Goal: Answer question/provide support

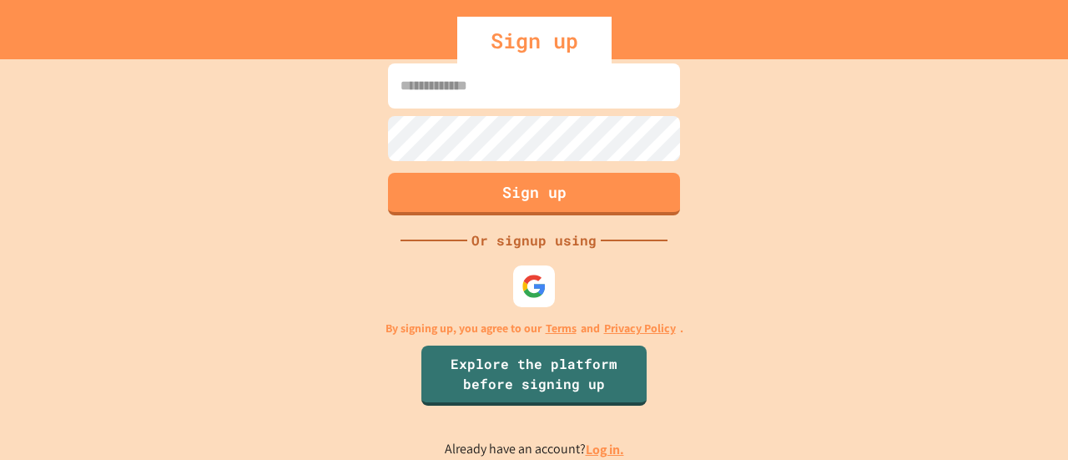
click at [587, 446] on link "Log in." at bounding box center [605, 450] width 38 height 18
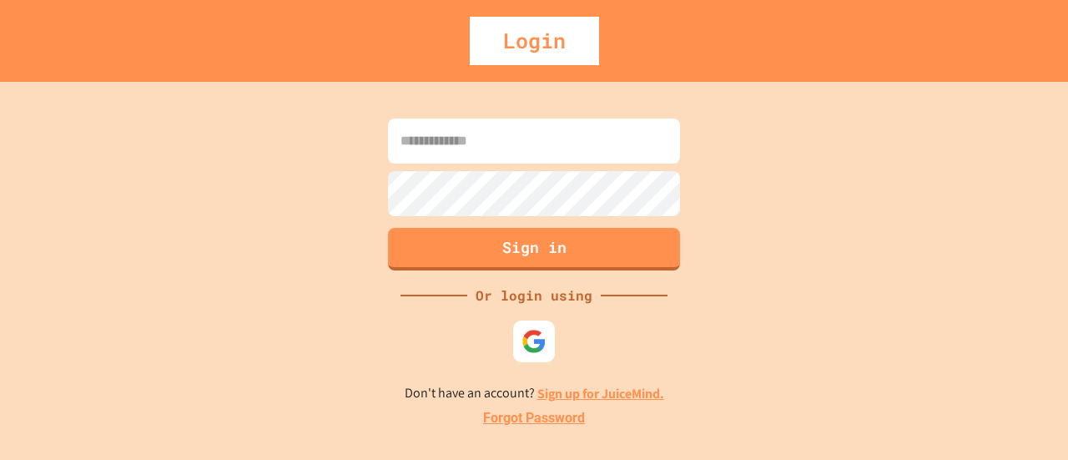
click at [484, 161] on input at bounding box center [534, 140] width 292 height 45
type input "**********"
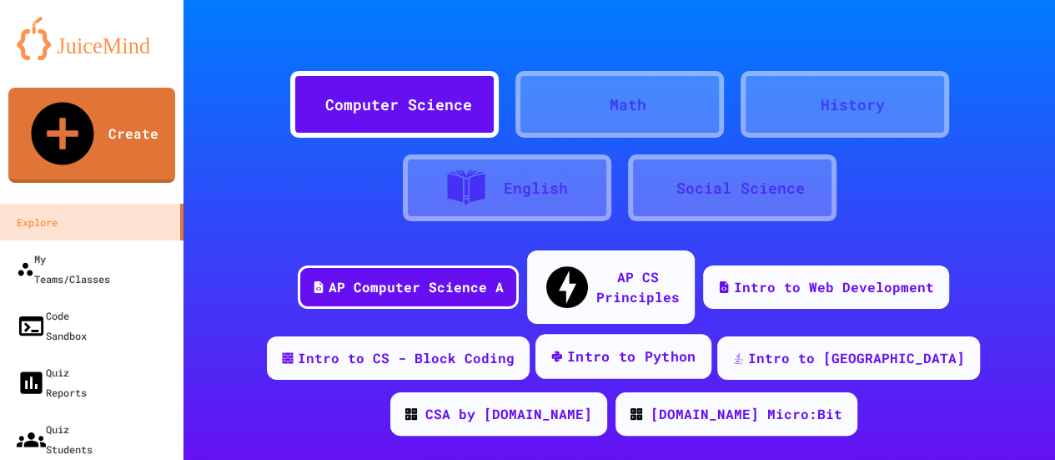
click at [596, 346] on div "Intro to Python" at bounding box center [631, 356] width 129 height 21
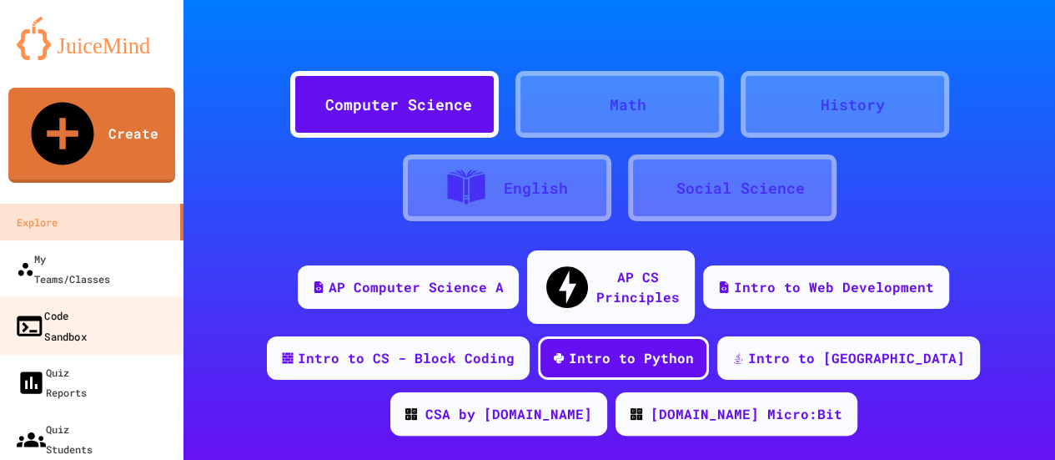
click at [73, 305] on div "Code Sandbox" at bounding box center [50, 325] width 73 height 41
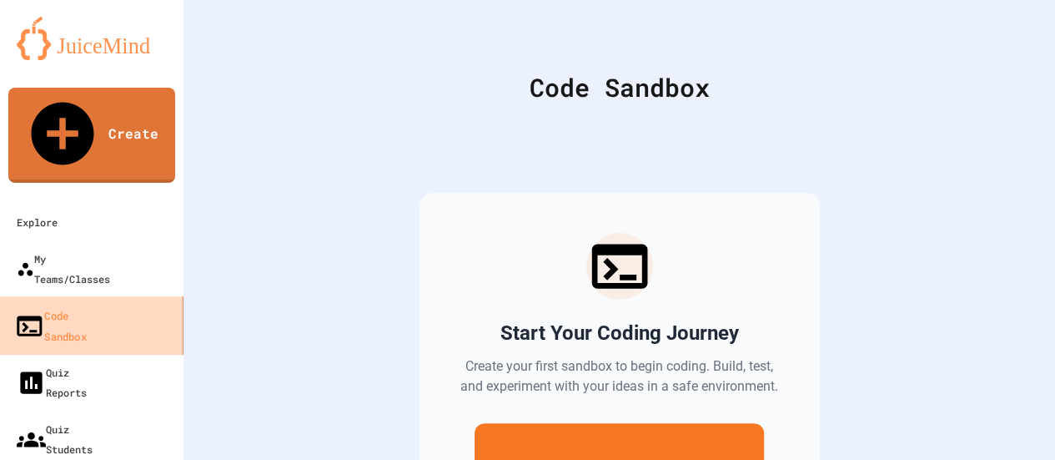
click at [73, 305] on div "Code Sandbox" at bounding box center [50, 325] width 73 height 41
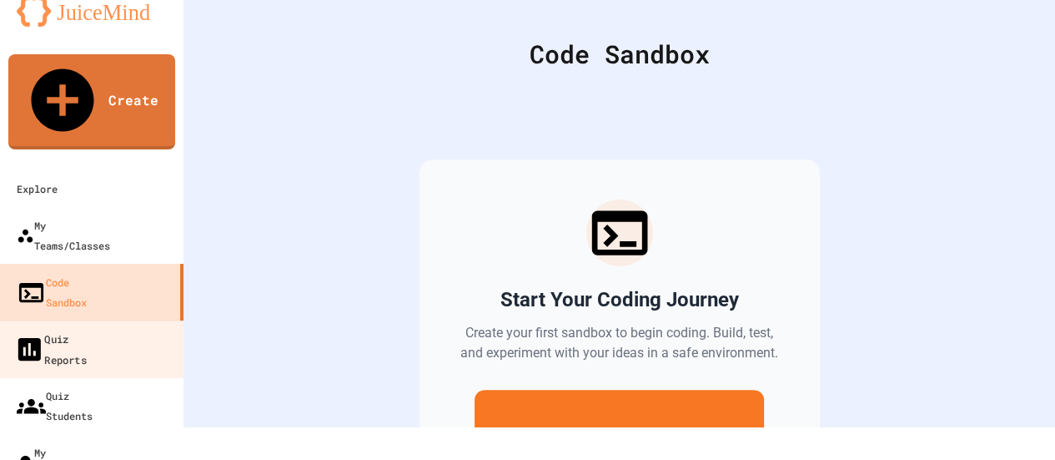
click at [73, 320] on link "Quiz Reports" at bounding box center [91, 349] width 189 height 58
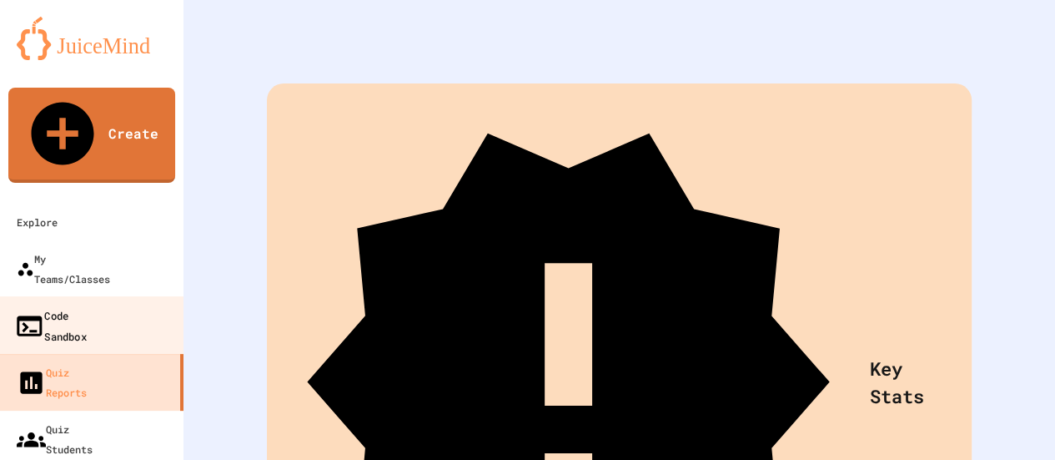
click at [68, 305] on div "Code Sandbox" at bounding box center [50, 325] width 73 height 41
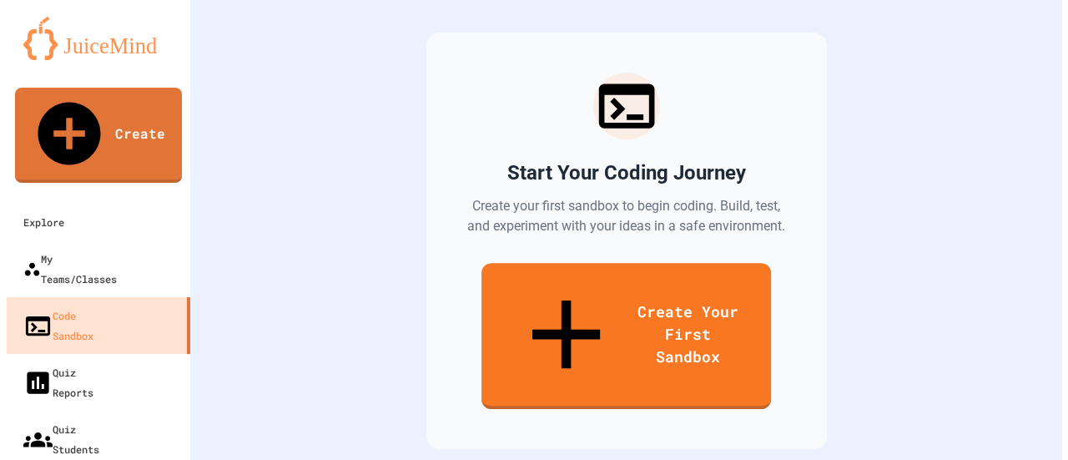
scroll to position [159, 0]
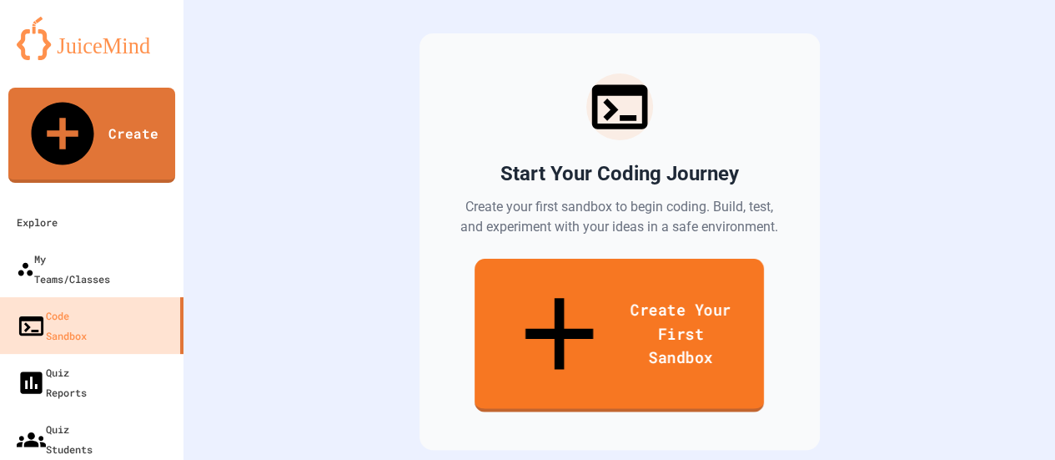
click at [591, 287] on link "Create Your First Sandbox" at bounding box center [620, 336] width 290 height 154
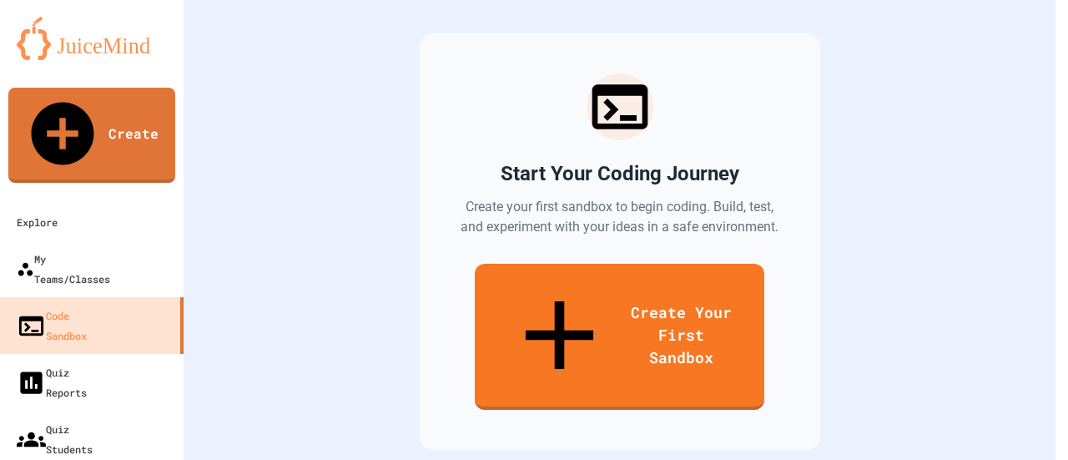
drag, startPoint x: 420, startPoint y: 183, endPoint x: 73, endPoint y: 131, distance: 350.9
type input "**********"
type input "******"
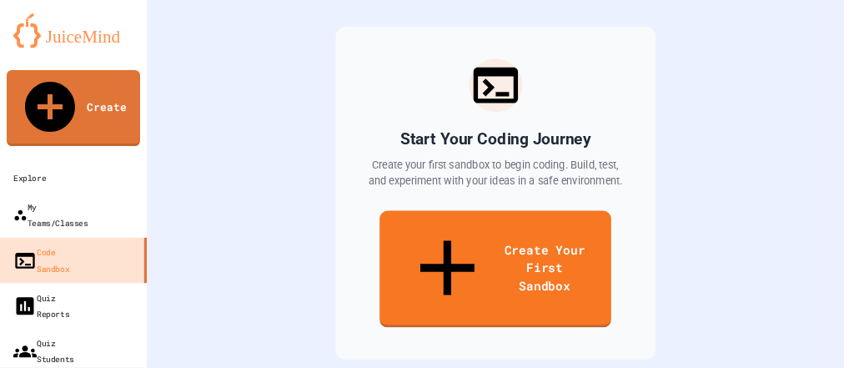
scroll to position [160, 0]
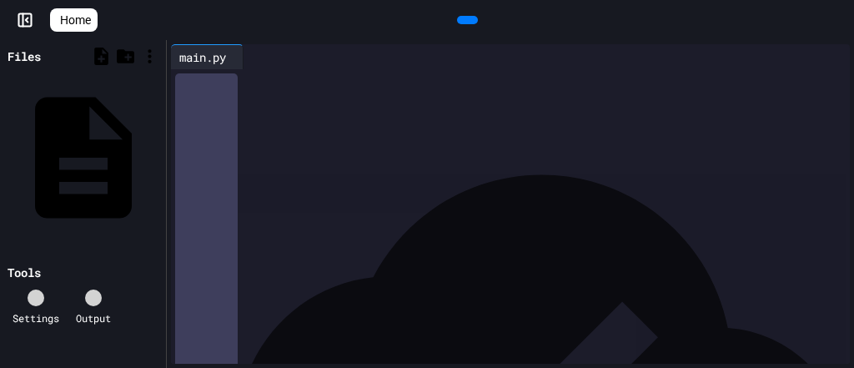
click at [216, 88] on div at bounding box center [523, 81] width 654 height 17
click at [328, 94] on div "**********" at bounding box center [513, 97] width 634 height 17
click at [461, 24] on div at bounding box center [467, 20] width 21 height 8
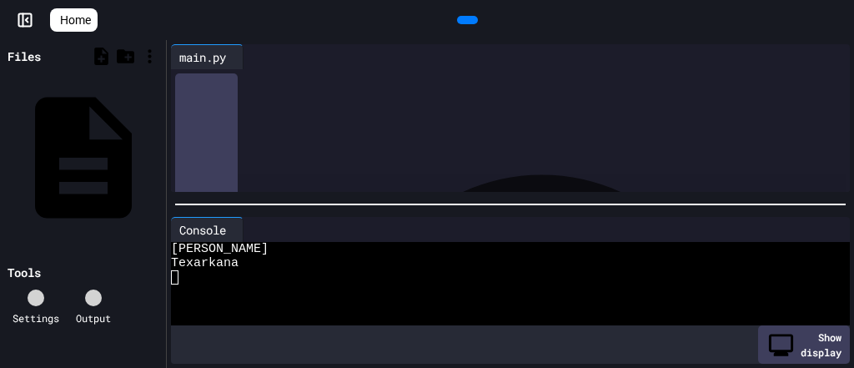
click at [356, 100] on div "**********" at bounding box center [513, 97] width 634 height 17
click at [334, 114] on div "***** **" at bounding box center [508, 114] width 624 height 17
click at [466, 20] on icon at bounding box center [466, 20] width 0 height 0
click at [243, 259] on div "Texarkana" at bounding box center [497, 263] width 653 height 14
click at [78, 16] on span "Home" at bounding box center [75, 20] width 31 height 17
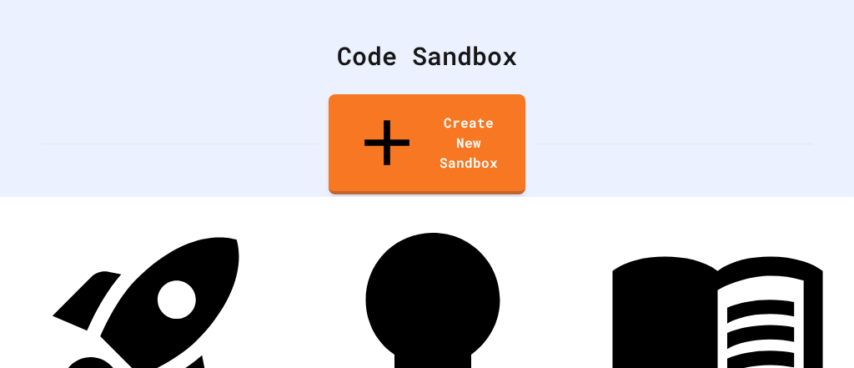
scroll to position [32, 0]
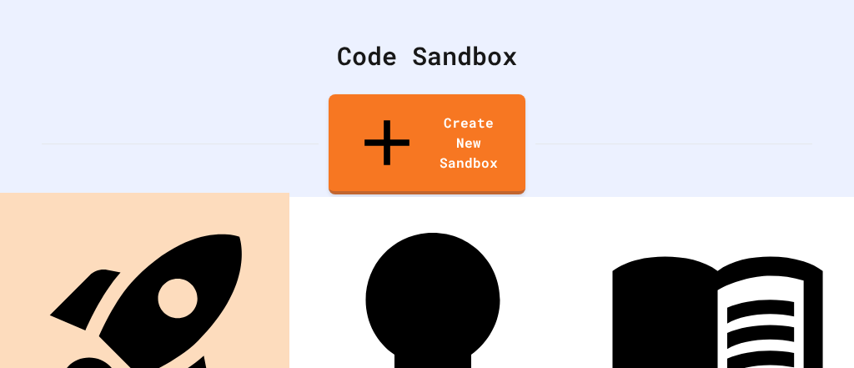
click at [63, 332] on link "Explore" at bounding box center [148, 339] width 270 height 275
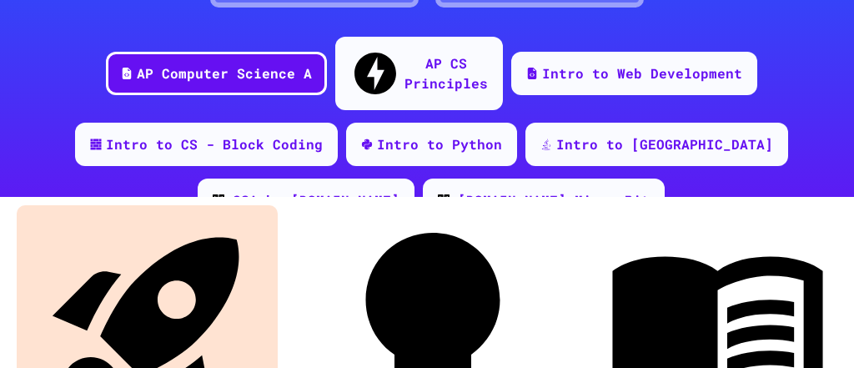
scroll to position [280, 0]
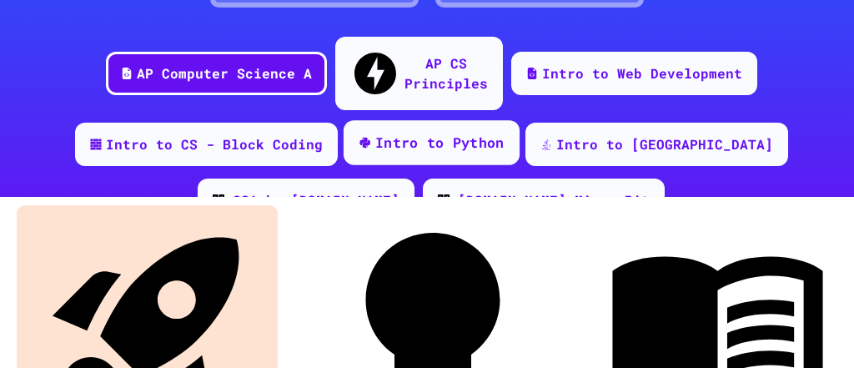
click at [406, 133] on div "Intro to Python" at bounding box center [431, 142] width 176 height 45
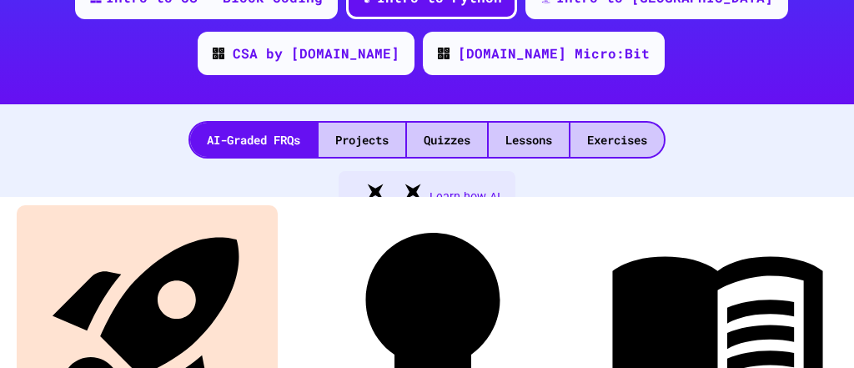
scroll to position [452, 0]
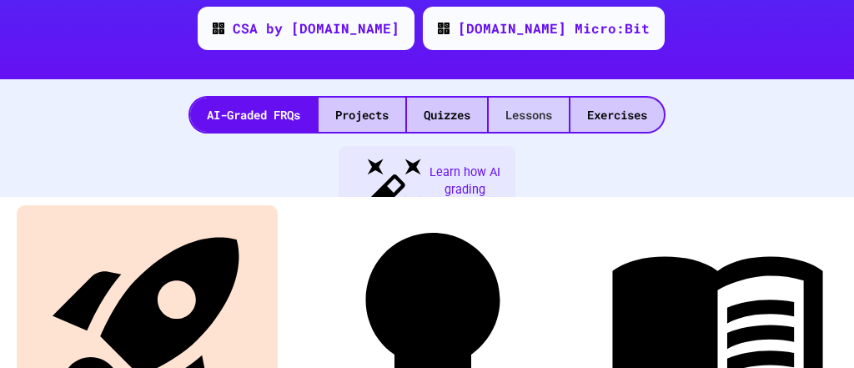
click at [521, 98] on div "Lessons" at bounding box center [529, 115] width 80 height 34
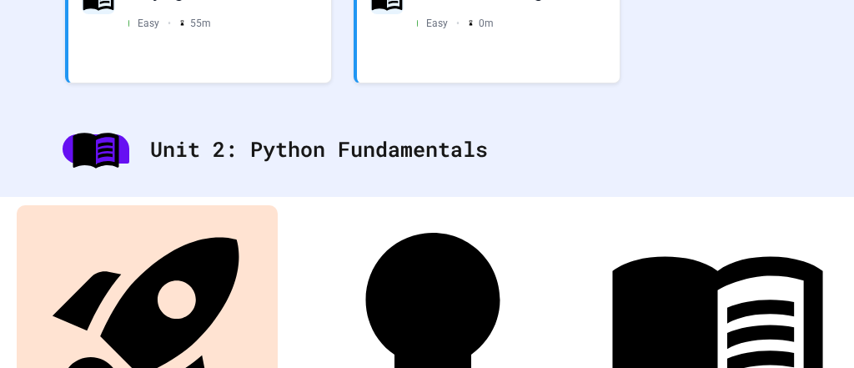
scroll to position [899, 0]
click at [458, 215] on div "Hello, World!" at bounding box center [513, 226] width 194 height 23
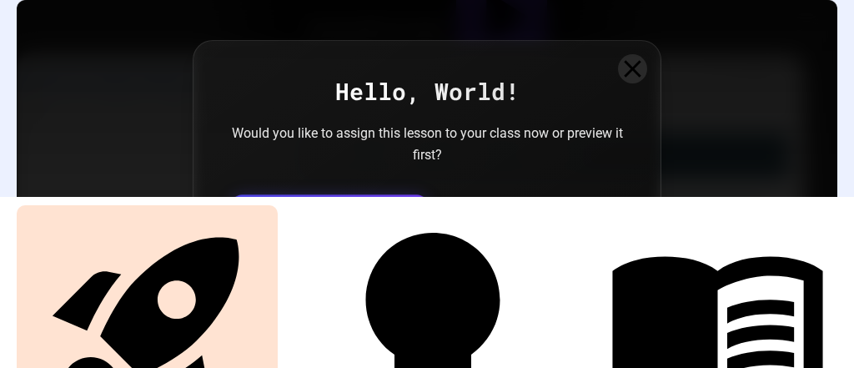
click at [323, 243] on link "Assign to Class" at bounding box center [329, 244] width 194 height 99
click at [819, 35] on icon at bounding box center [827, 26] width 17 height 17
click at [643, 79] on icon at bounding box center [632, 68] width 21 height 21
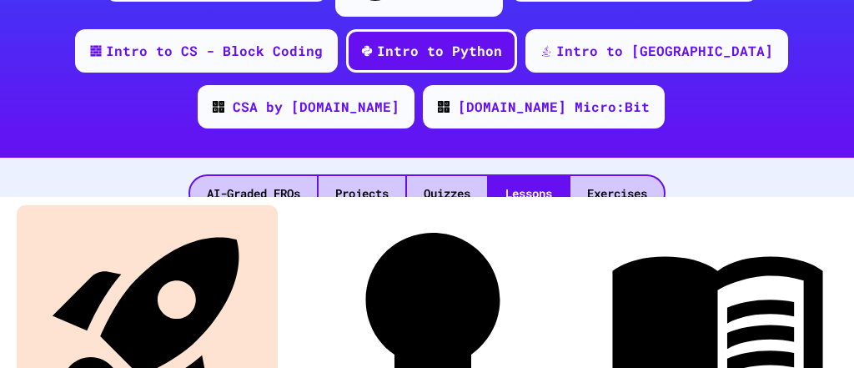
scroll to position [374, 0]
click at [530, 176] on div "Lessons" at bounding box center [529, 193] width 80 height 34
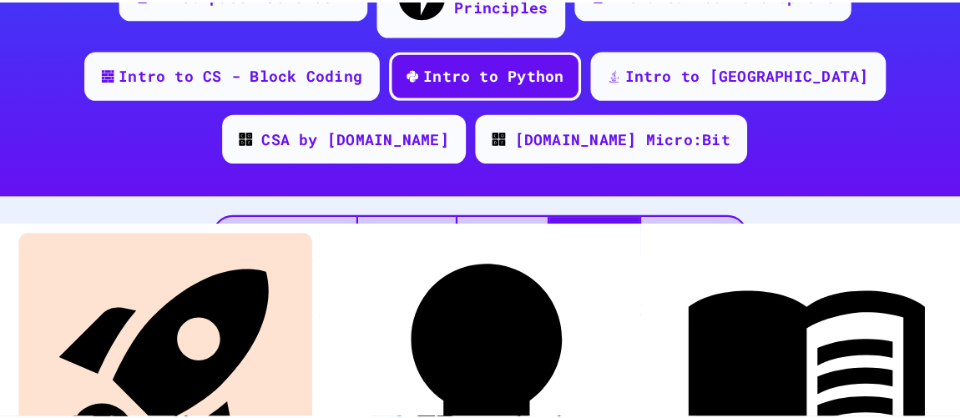
scroll to position [359, 0]
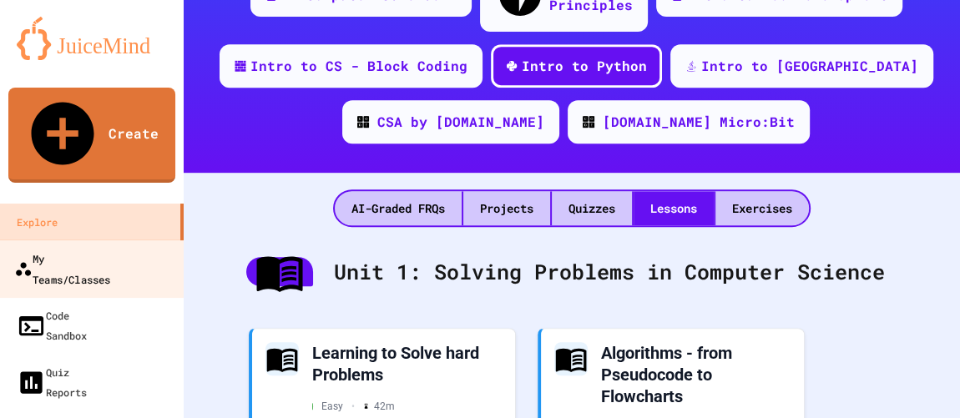
click at [66, 248] on div "My Teams/Classes" at bounding box center [62, 268] width 96 height 41
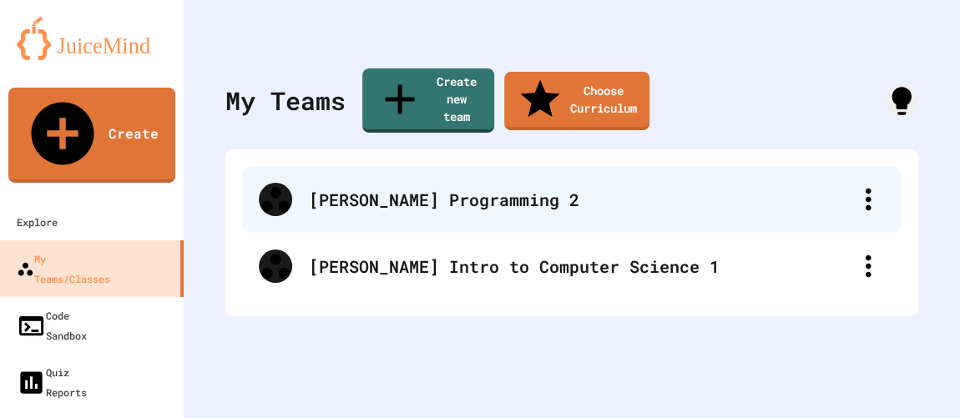
click at [416, 166] on div "[PERSON_NAME] Programming 2" at bounding box center [571, 199] width 659 height 67
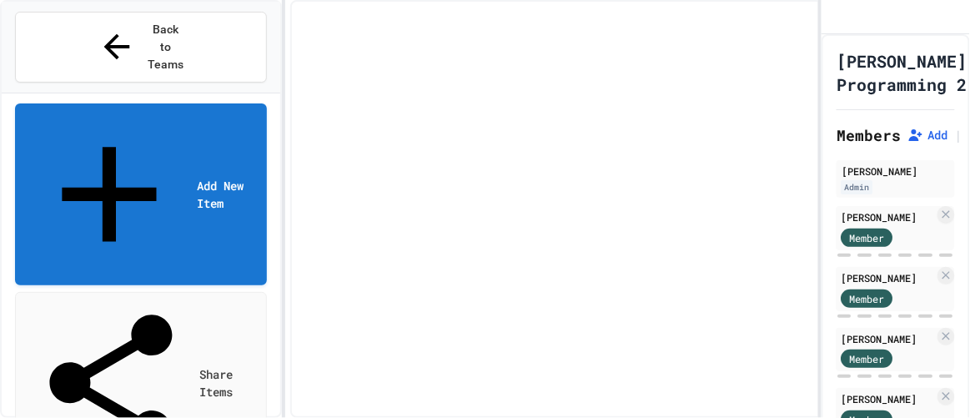
select select "*******"
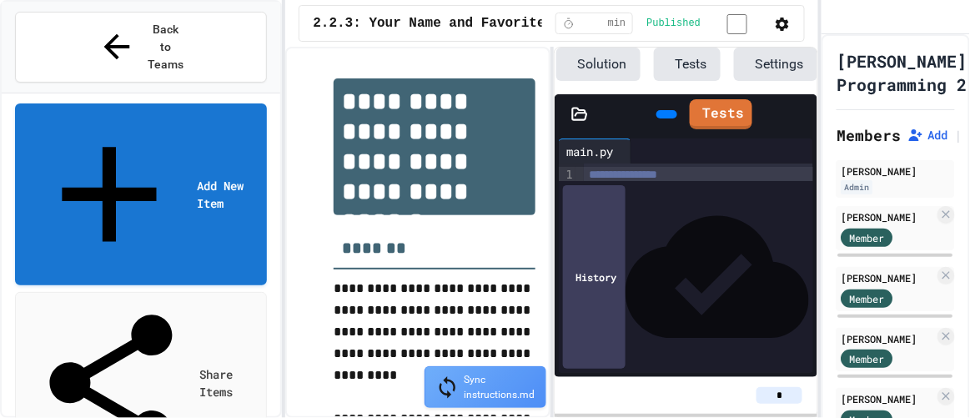
scroll to position [0, 153]
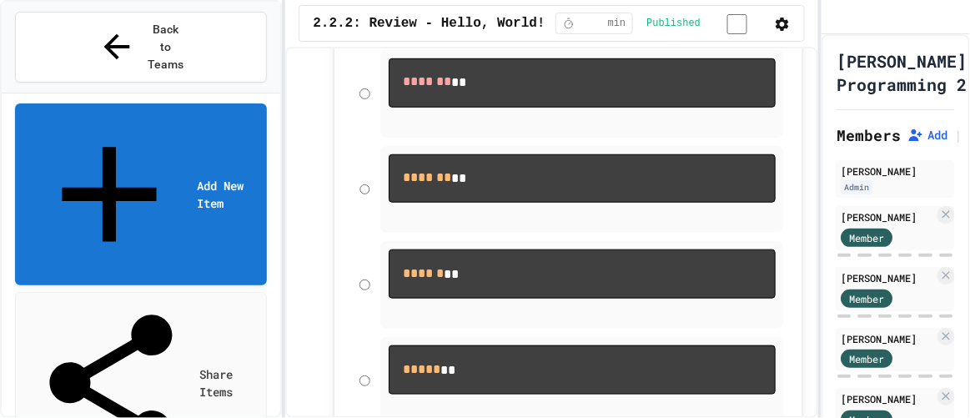
scroll to position [280, 0]
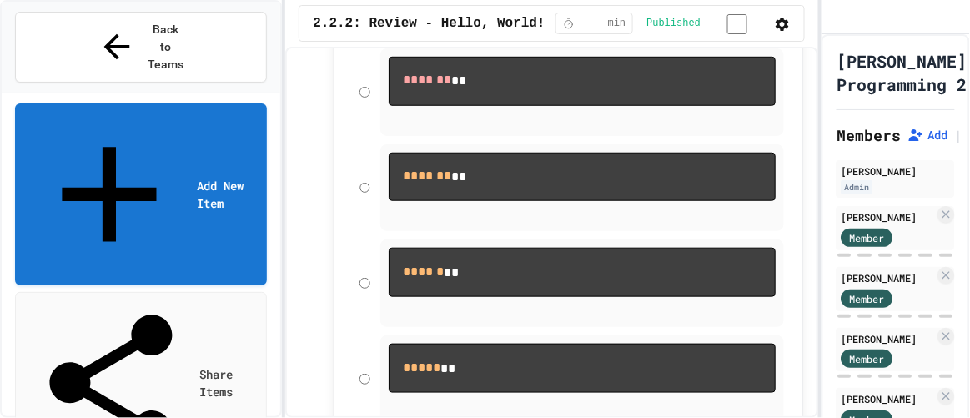
click at [783, 22] on icon "button" at bounding box center [782, 24] width 13 height 13
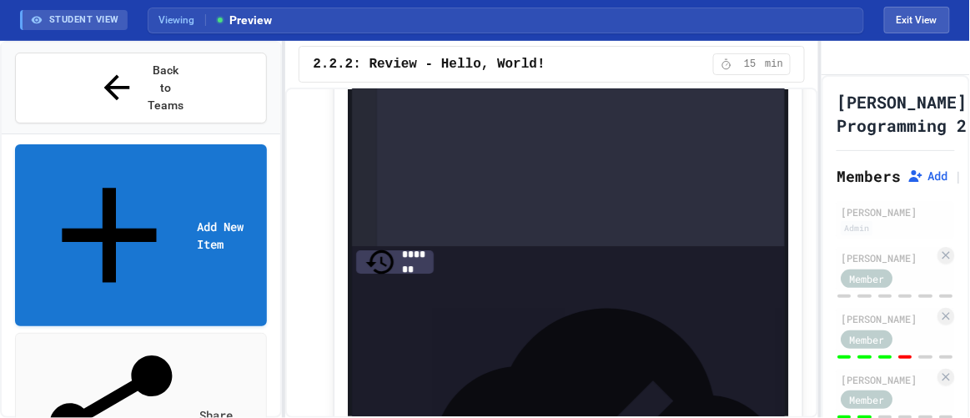
scroll to position [4268, 0]
click at [478, 7] on div at bounding box center [605, 7] width 328 height 0
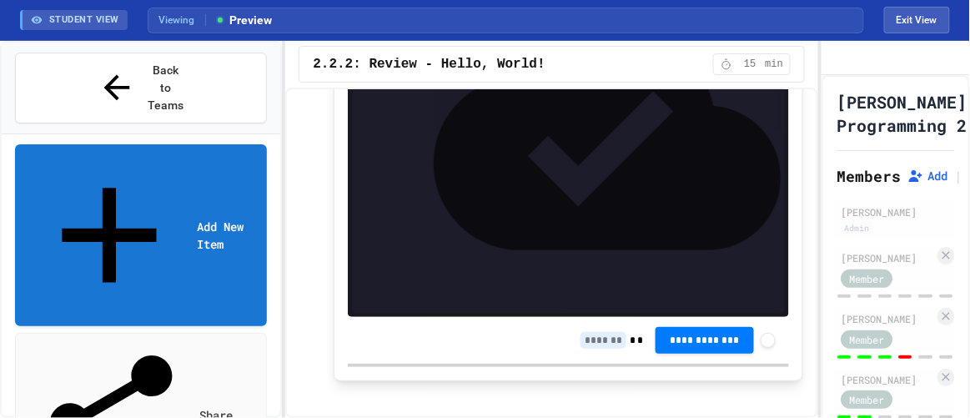
scroll to position [4700, 0]
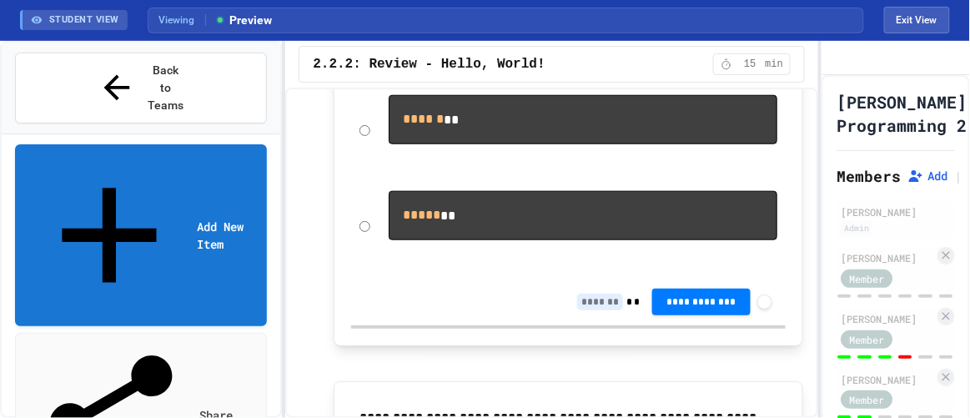
scroll to position [0, 0]
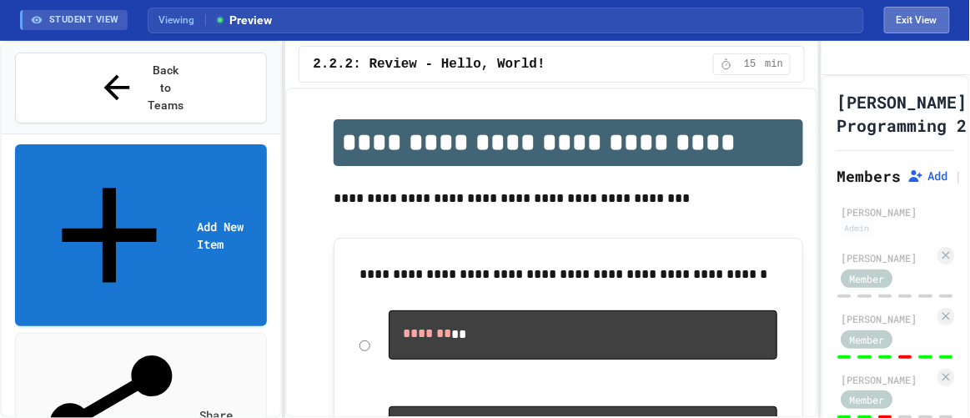
click at [899, 18] on button "Exit View" at bounding box center [917, 20] width 66 height 27
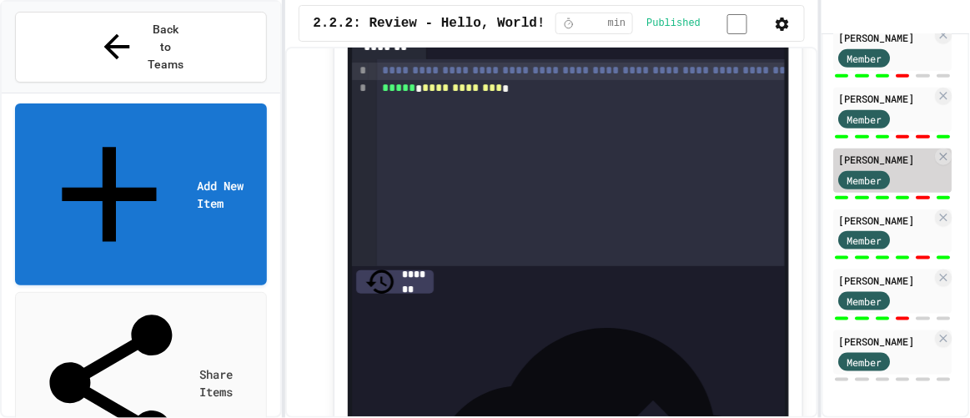
scroll to position [437, 0]
click at [902, 311] on div "[PERSON_NAME] Admin [PERSON_NAME] Member [PERSON_NAME] Member [PERSON_NAME] Mem…" at bounding box center [893, 91] width 118 height 584
click at [938, 332] on icon at bounding box center [944, 338] width 13 height 13
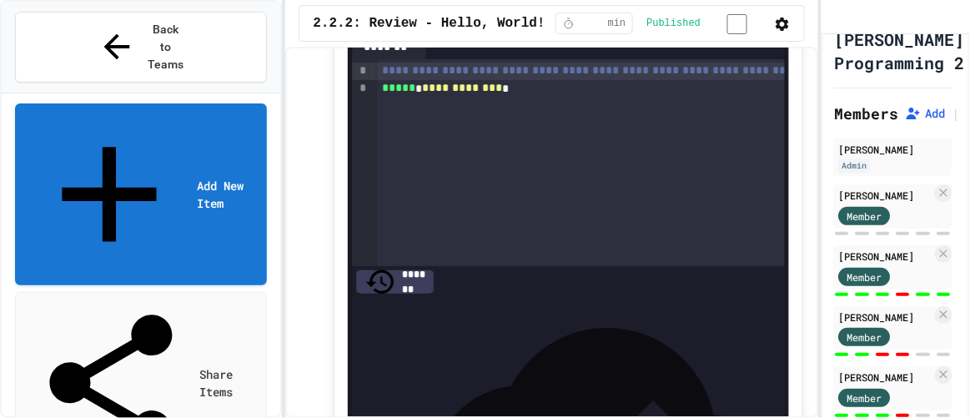
scroll to position [0, 0]
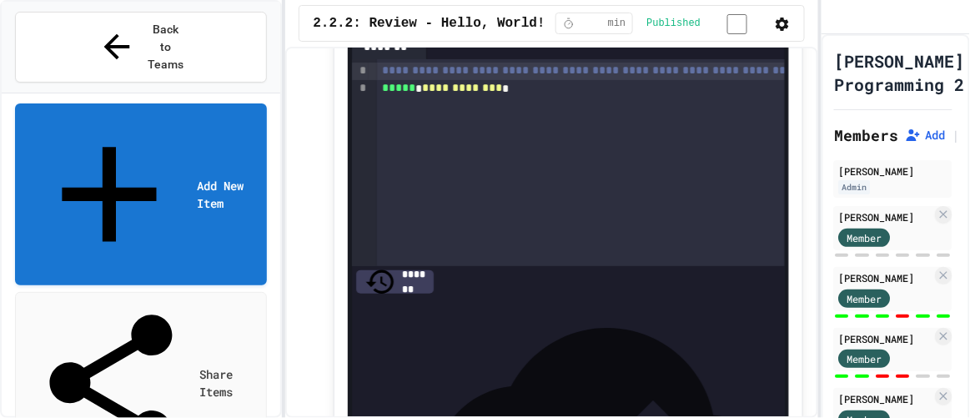
click at [516, 97] on div "**********" at bounding box center [692, 88] width 630 height 17
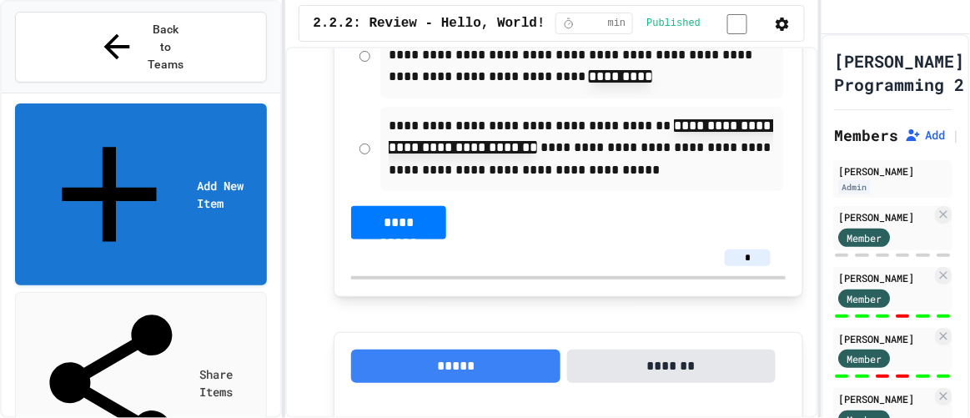
scroll to position [2055, 0]
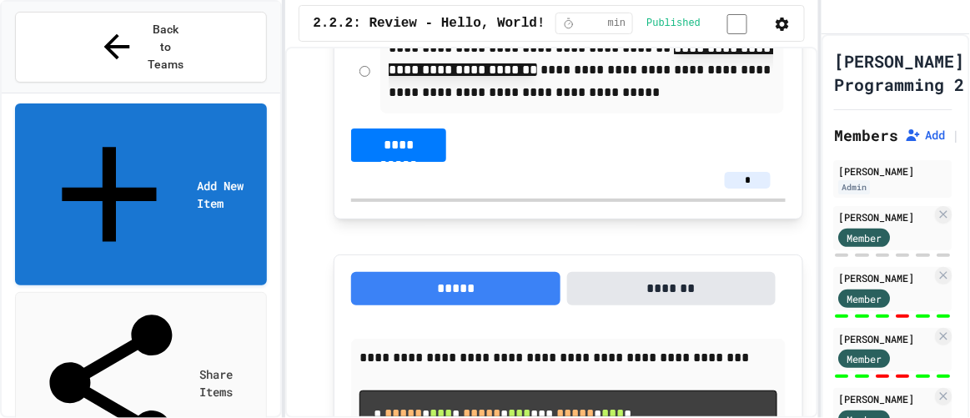
click at [790, 47] on div "2.2.2: Review - Hello, World! ** min Published" at bounding box center [551, 23] width 533 height 47
click at [782, 22] on icon "button" at bounding box center [782, 24] width 13 height 13
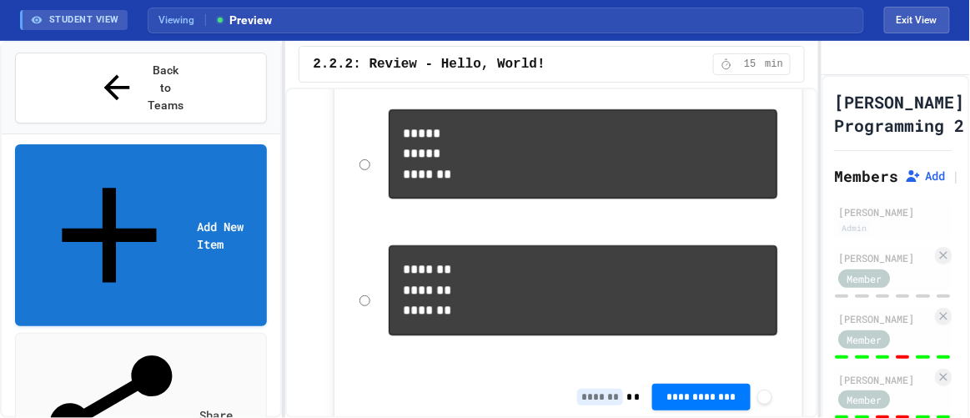
scroll to position [2985, 0]
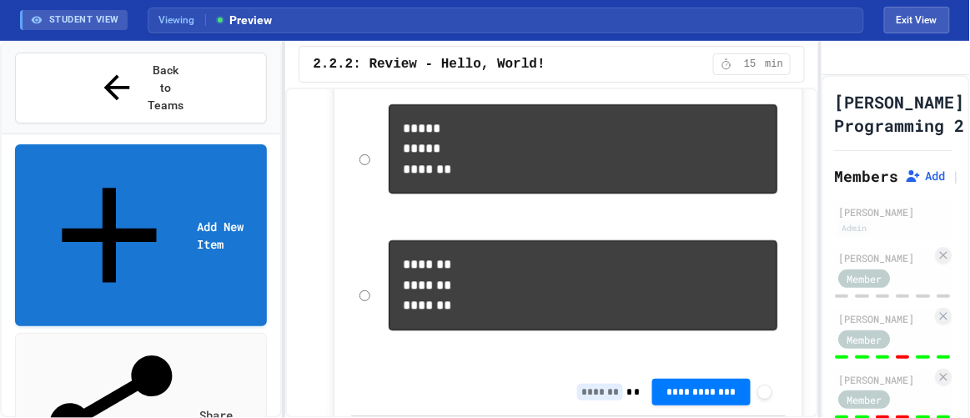
drag, startPoint x: 642, startPoint y: 278, endPoint x: 521, endPoint y: 289, distance: 122.3
click at [521, 194] on pre "***** ***** *******" at bounding box center [583, 148] width 389 height 89
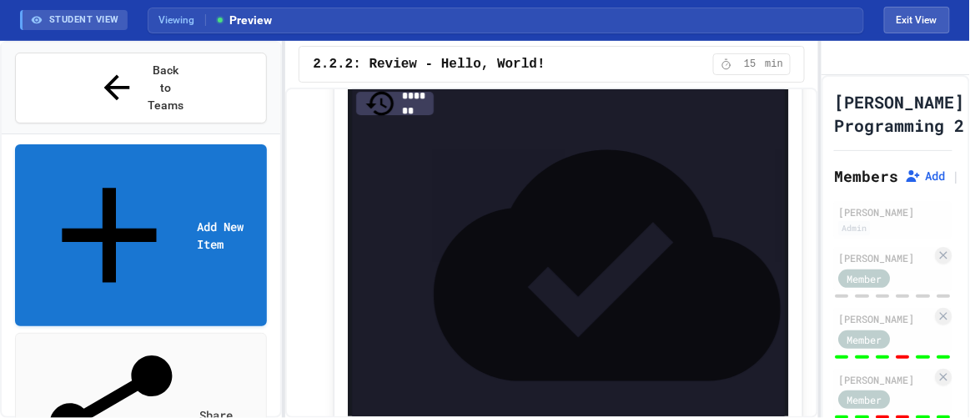
scroll to position [4425, 0]
